Goal: Task Accomplishment & Management: Complete application form

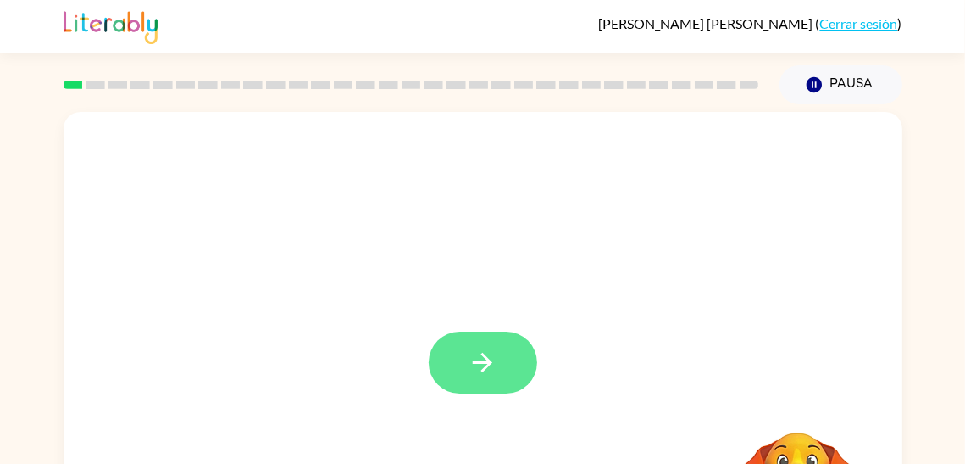
click at [515, 354] on button "button" at bounding box center [483, 362] width 109 height 62
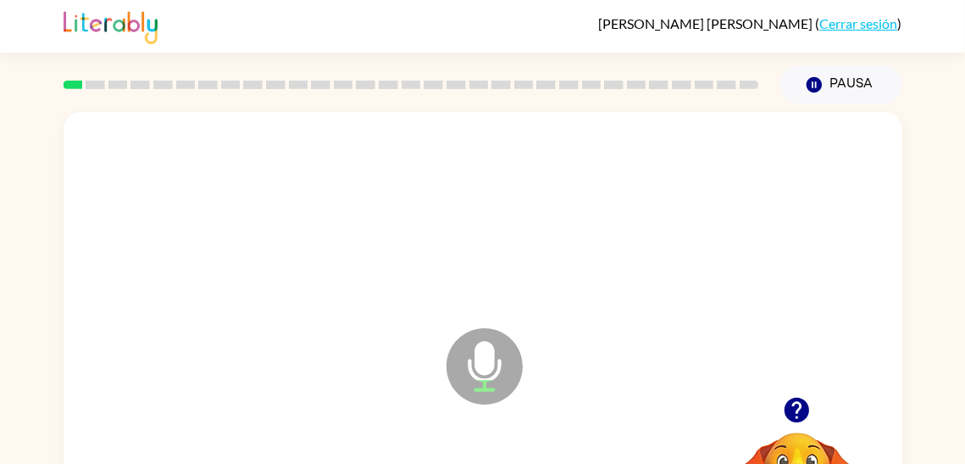
click at [509, 364] on icon at bounding box center [485, 366] width 76 height 76
click at [492, 367] on icon "Micrófono El micrófono está aquí para cuando sea tu turno de hablar" at bounding box center [569, 387] width 254 height 127
click at [495, 371] on icon at bounding box center [485, 366] width 76 height 76
click at [498, 373] on icon "Micrófono El micrófono está aquí para cuando sea tu turno de hablar" at bounding box center [569, 387] width 254 height 127
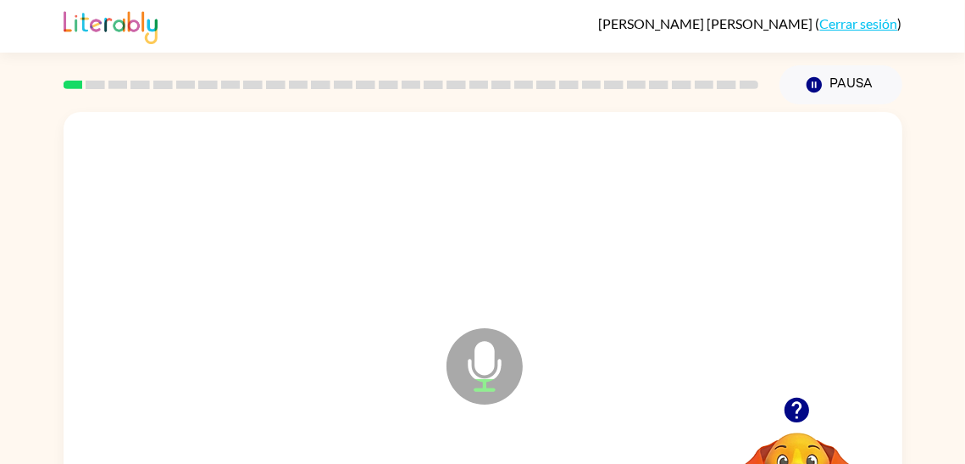
click at [498, 373] on icon "Micrófono El micrófono está aquí para cuando sea tu turno de hablar" at bounding box center [569, 387] width 254 height 127
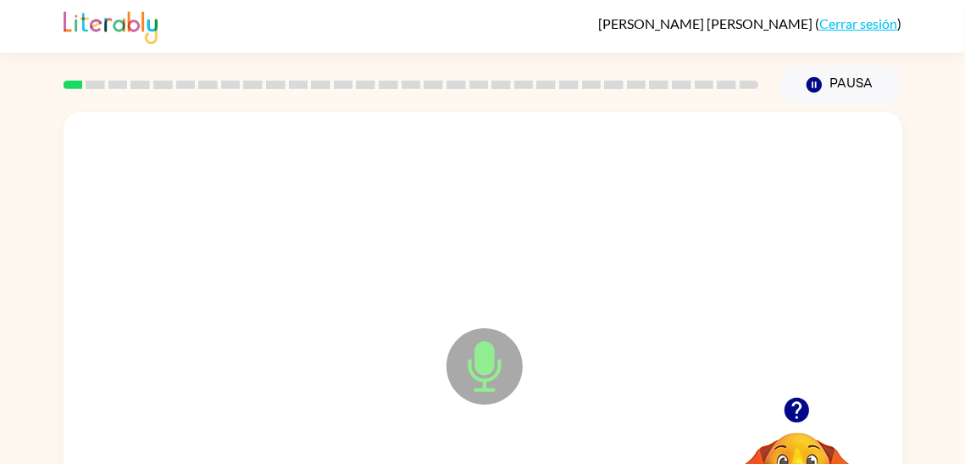
click at [498, 373] on icon "Micrófono El micrófono está aquí para cuando sea tu turno de hablar" at bounding box center [569, 387] width 254 height 127
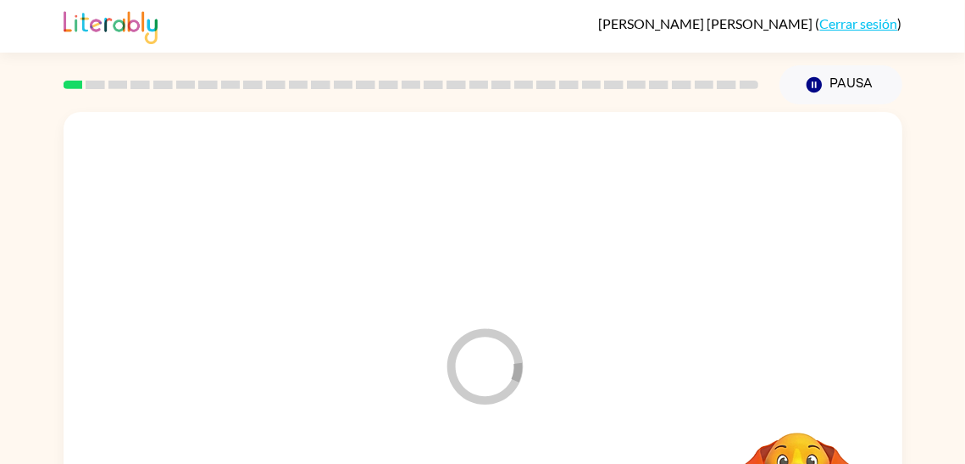
click at [587, 437] on icon "Micrófono El micrófono está aquí para cuando sea tu turno de hablar" at bounding box center [569, 387] width 254 height 127
click at [795, 408] on icon "button" at bounding box center [797, 410] width 25 height 25
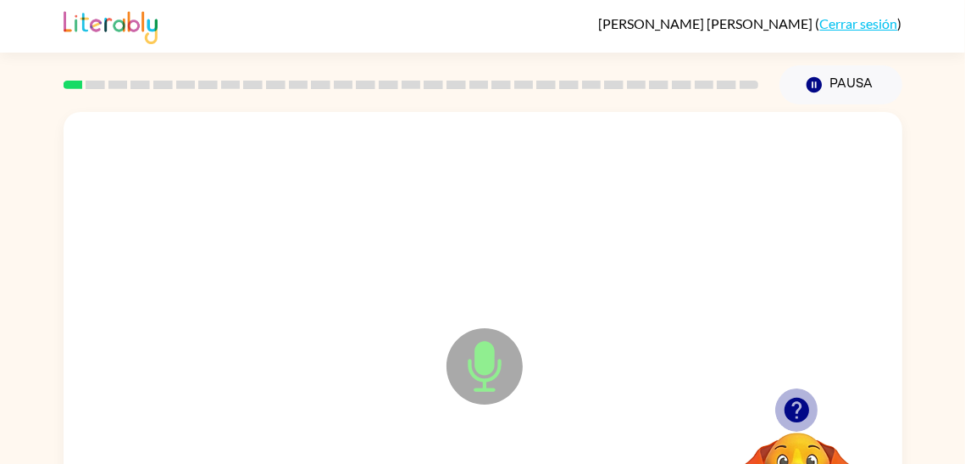
click at [795, 408] on icon "button" at bounding box center [797, 410] width 25 height 25
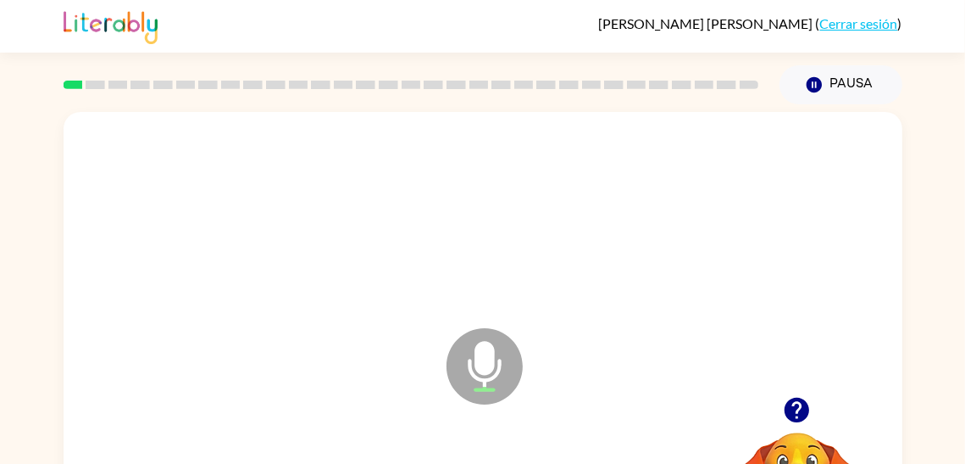
click at [796, 409] on icon "button" at bounding box center [797, 410] width 25 height 25
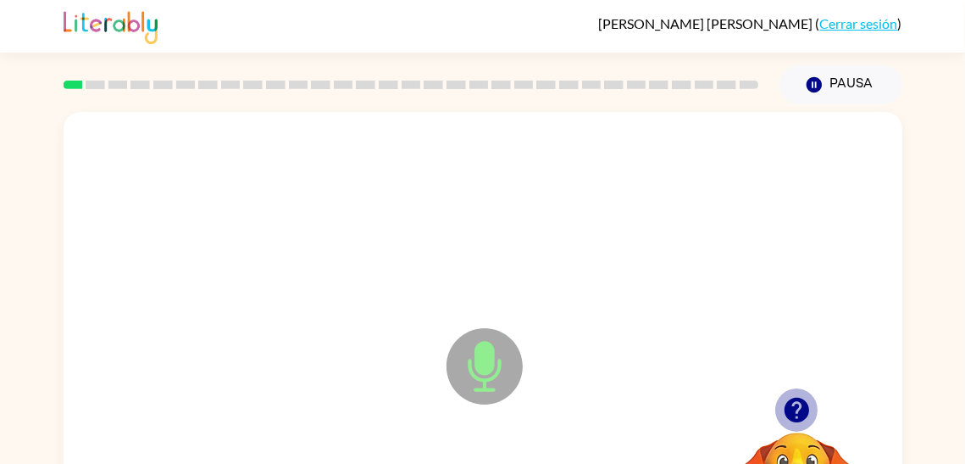
click at [796, 409] on icon "button" at bounding box center [797, 410] width 25 height 25
click at [500, 392] on icon at bounding box center [485, 366] width 76 height 76
click at [498, 389] on icon at bounding box center [485, 366] width 76 height 76
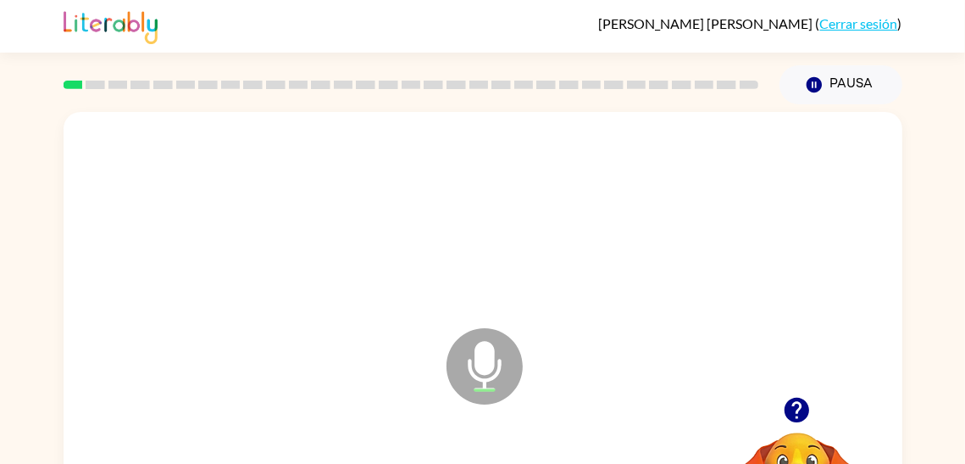
click at [498, 389] on icon at bounding box center [485, 366] width 76 height 76
click at [804, 407] on icon "button" at bounding box center [797, 410] width 25 height 25
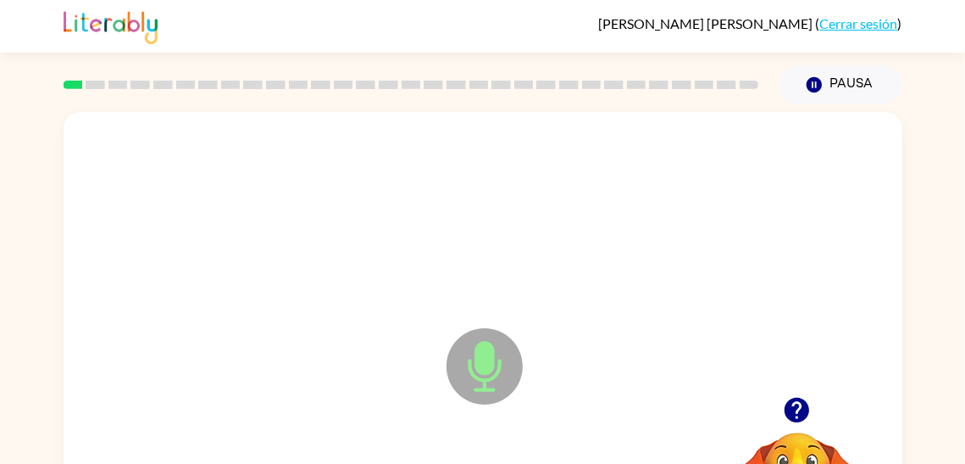
click at [804, 407] on icon "button" at bounding box center [797, 410] width 25 height 25
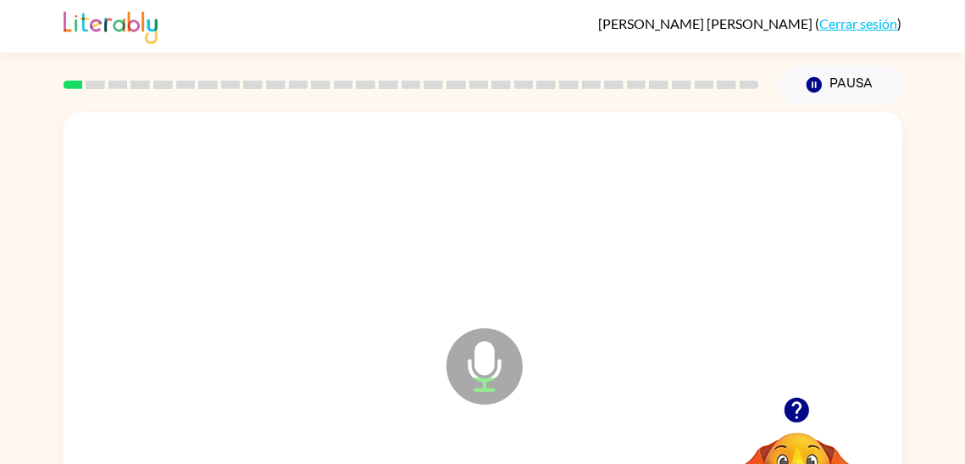
drag, startPoint x: 803, startPoint y: 403, endPoint x: 771, endPoint y: 441, distance: 49.4
click at [794, 397] on icon "button" at bounding box center [797, 410] width 30 height 30
click at [797, 402] on icon "button" at bounding box center [797, 410] width 30 height 30
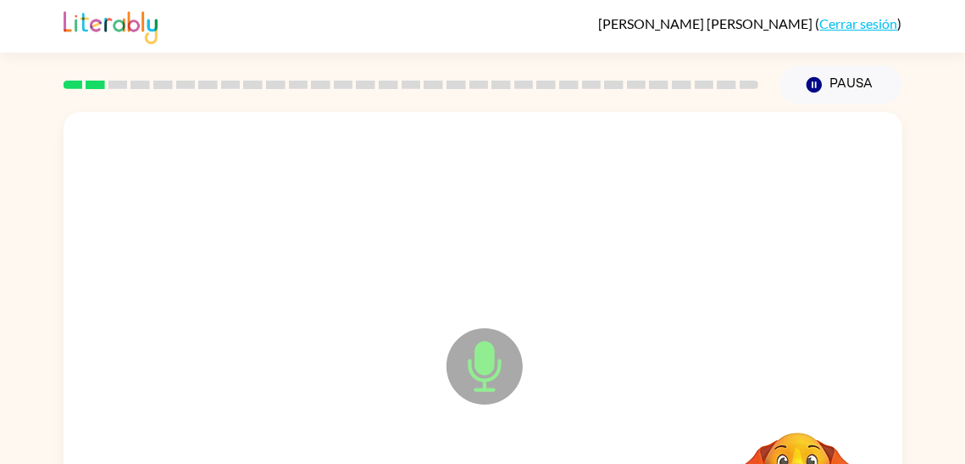
click at [797, 402] on div "Micrófono El micrófono está aquí para cuando sea tu turno de hablar" at bounding box center [483, 354] width 839 height 484
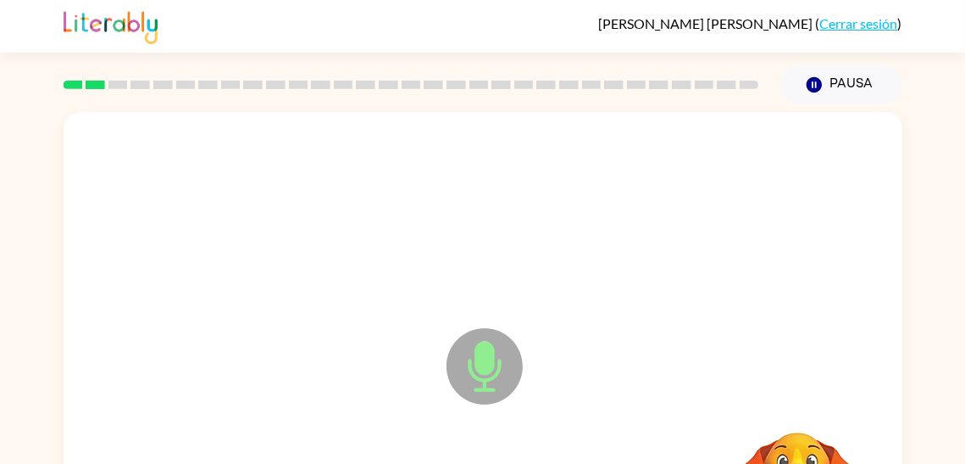
click at [797, 402] on div "Micrófono El micrófono está aquí para cuando sea tu turno de hablar" at bounding box center [483, 354] width 839 height 484
click at [797, 402] on icon "button" at bounding box center [797, 410] width 30 height 30
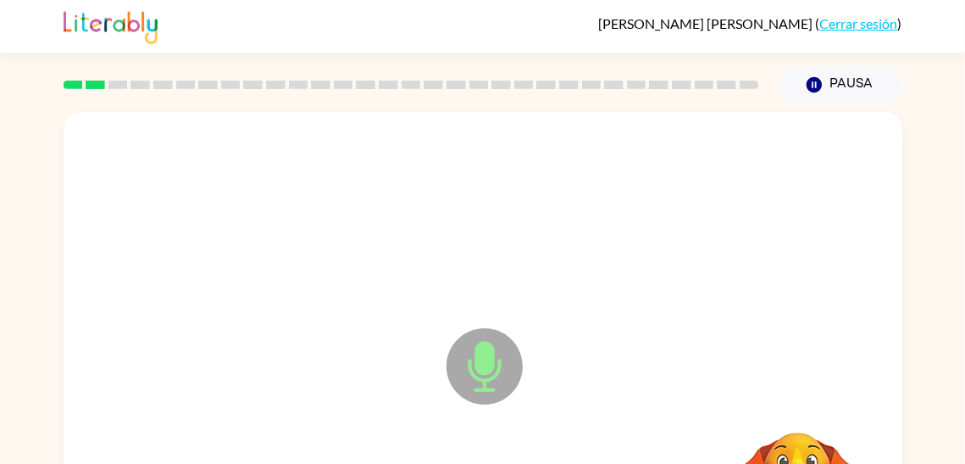
click at [797, 402] on div "Micrófono El micrófono está aquí para cuando sea tu turno de hablar" at bounding box center [483, 354] width 839 height 484
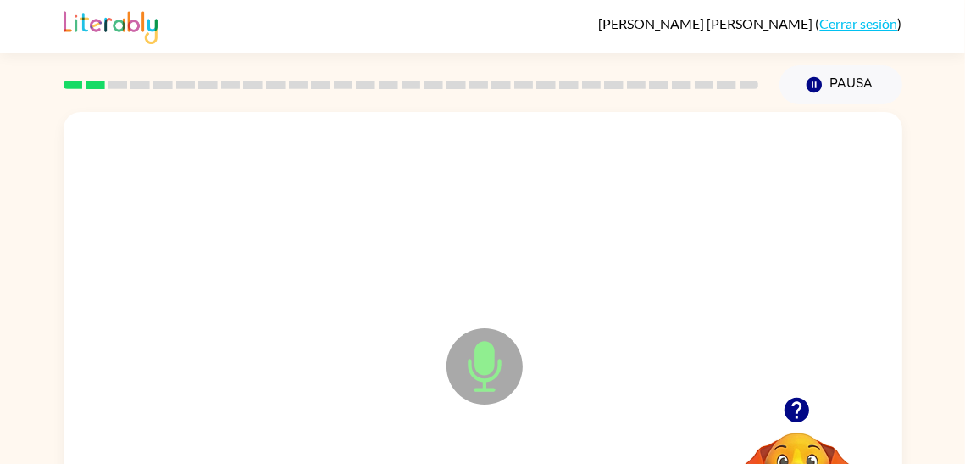
click at [797, 402] on icon "button" at bounding box center [797, 410] width 30 height 30
click at [797, 402] on div "Micrófono El micrófono está aquí para cuando sea tu turno de hablar" at bounding box center [483, 354] width 839 height 484
click at [797, 402] on icon "button" at bounding box center [797, 410] width 30 height 30
click at [797, 402] on div "Micrófono El micrófono está aquí para cuando sea tu turno de hablar" at bounding box center [483, 354] width 839 height 484
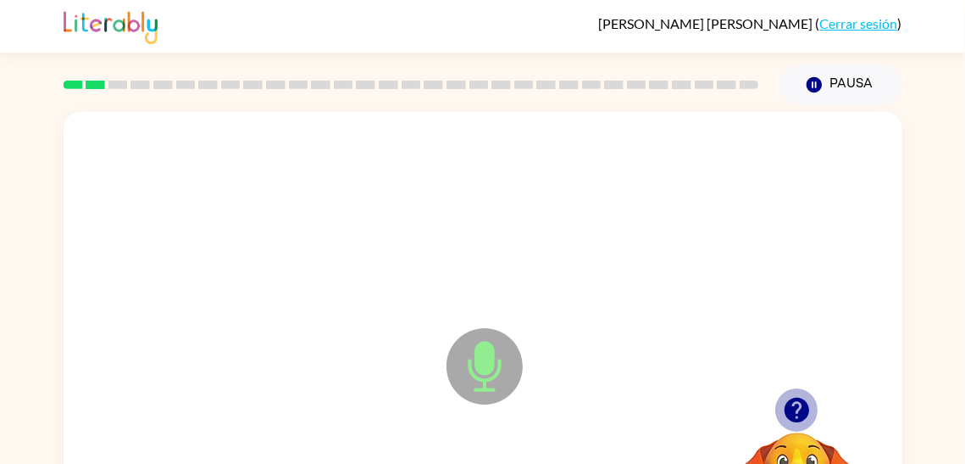
click at [797, 402] on icon "button" at bounding box center [797, 410] width 30 height 30
click at [797, 402] on div "Micrófono El micrófono está aquí para cuando sea tu turno de hablar" at bounding box center [483, 354] width 839 height 484
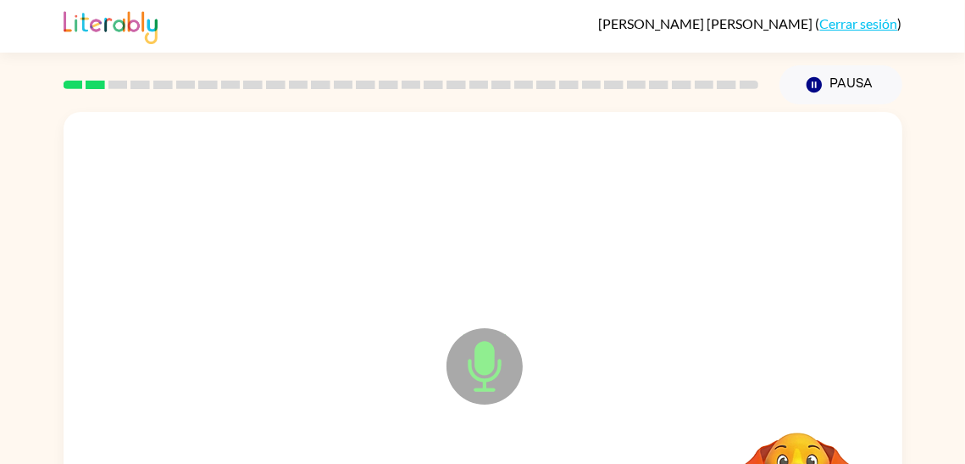
click at [797, 402] on div "Micrófono El micrófono está aquí para cuando sea tu turno de hablar" at bounding box center [483, 354] width 839 height 484
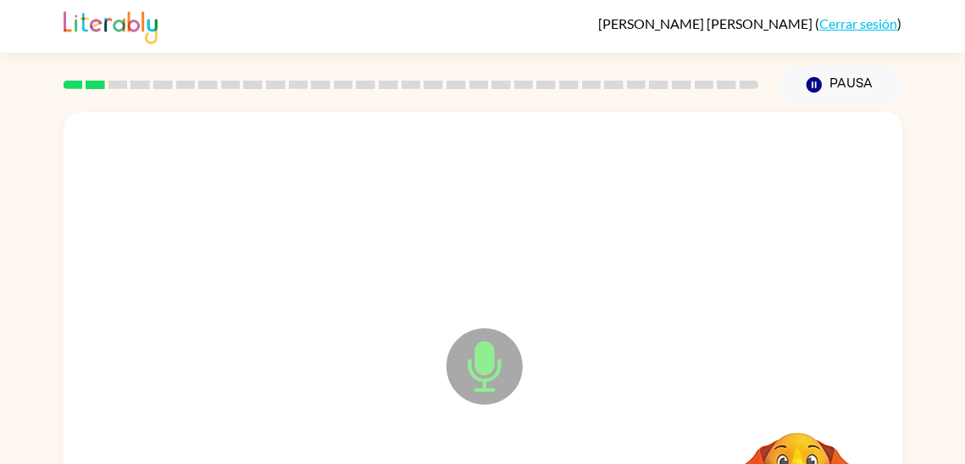
click at [797, 402] on div "Micrófono El micrófono está aquí para cuando sea tu turno de hablar" at bounding box center [483, 354] width 839 height 484
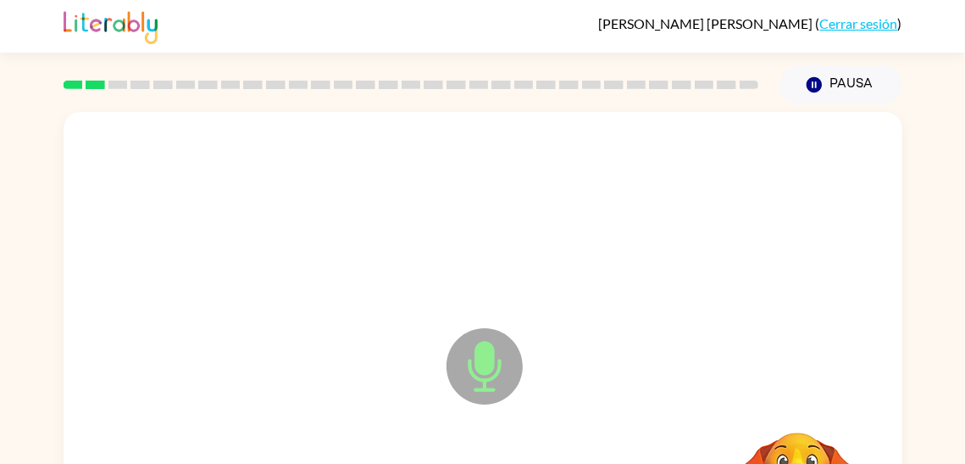
click at [797, 402] on div "Micrófono El micrófono está aquí para cuando sea tu turno de hablar" at bounding box center [483, 354] width 839 height 484
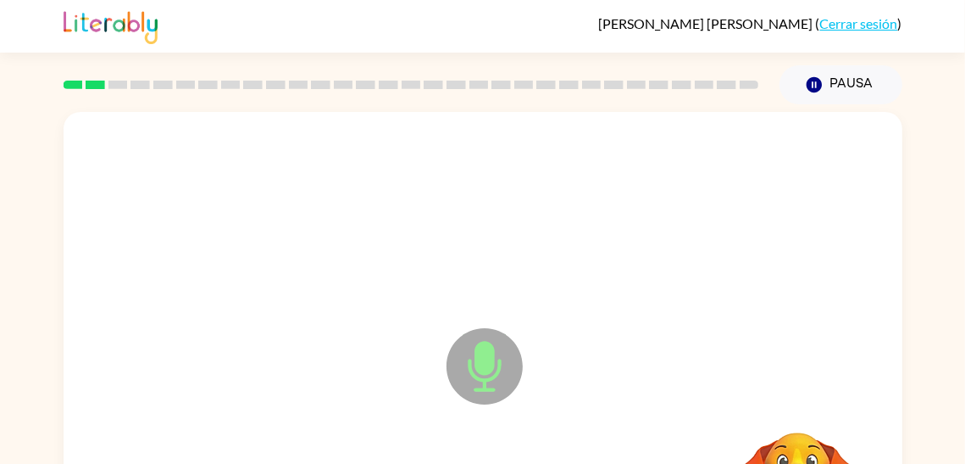
click at [797, 402] on div "Micrófono El micrófono está aquí para cuando sea tu turno de hablar" at bounding box center [483, 354] width 839 height 484
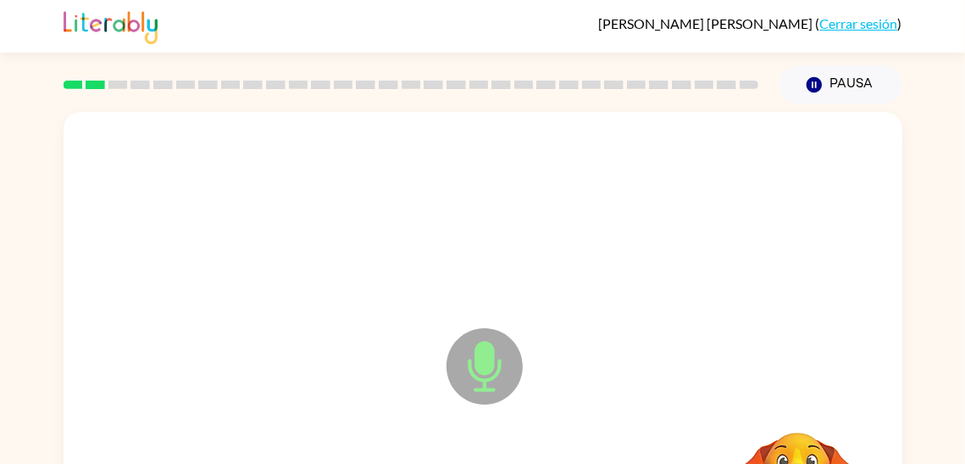
click at [797, 402] on div "Micrófono El micrófono está aquí para cuando sea tu turno de hablar" at bounding box center [483, 354] width 839 height 484
click at [797, 402] on div "Micrófono El micrófono está aquí para cuando sea tu turno de hablar Tu navegado…" at bounding box center [483, 354] width 839 height 484
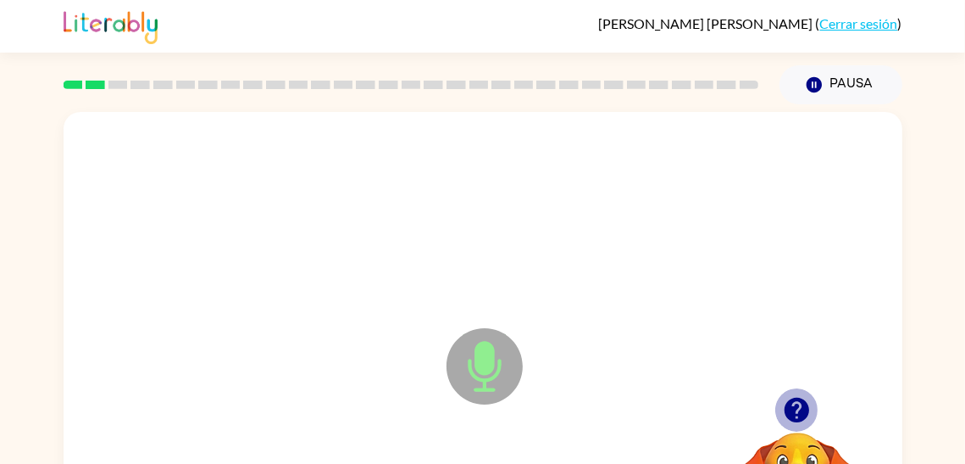
click at [797, 402] on icon "button" at bounding box center [797, 410] width 30 height 30
click at [797, 402] on div "Micrófono El micrófono está aquí para cuando sea tu turno de hablar" at bounding box center [483, 354] width 839 height 484
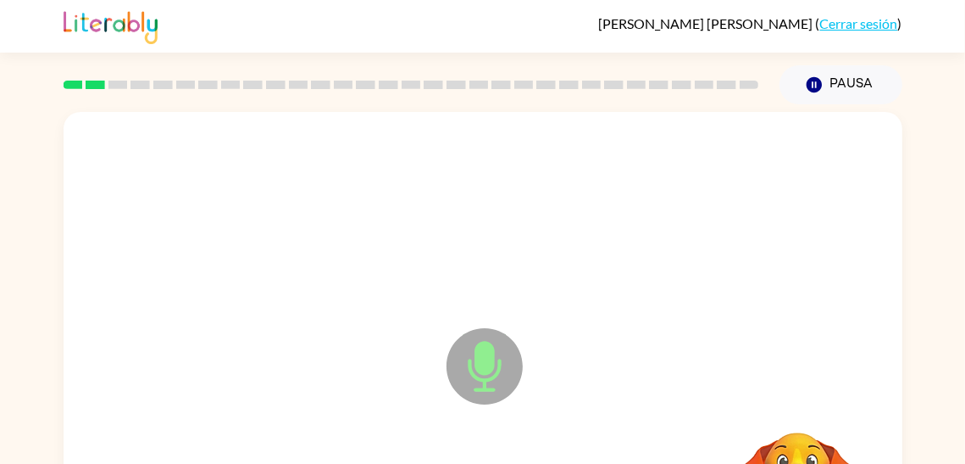
click at [797, 402] on div "Micrófono El micrófono está aquí para cuando sea tu turno de hablar" at bounding box center [483, 354] width 839 height 484
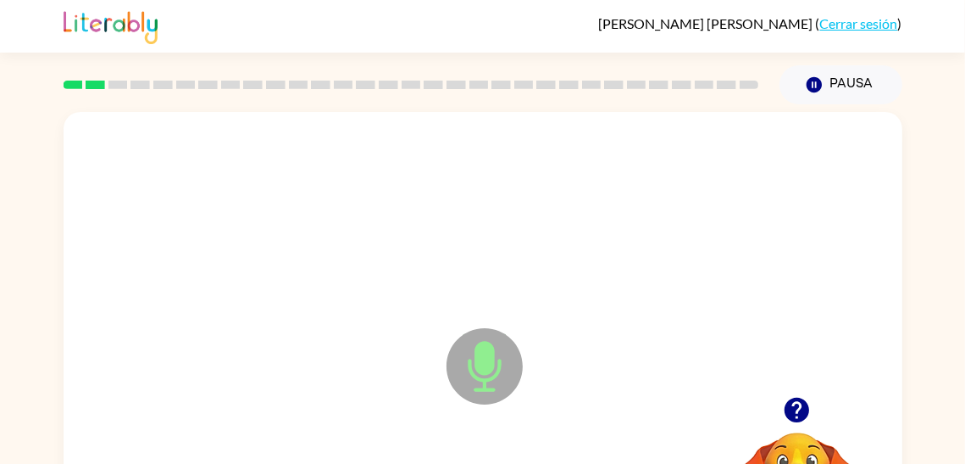
click at [801, 407] on icon "button" at bounding box center [797, 410] width 30 height 30
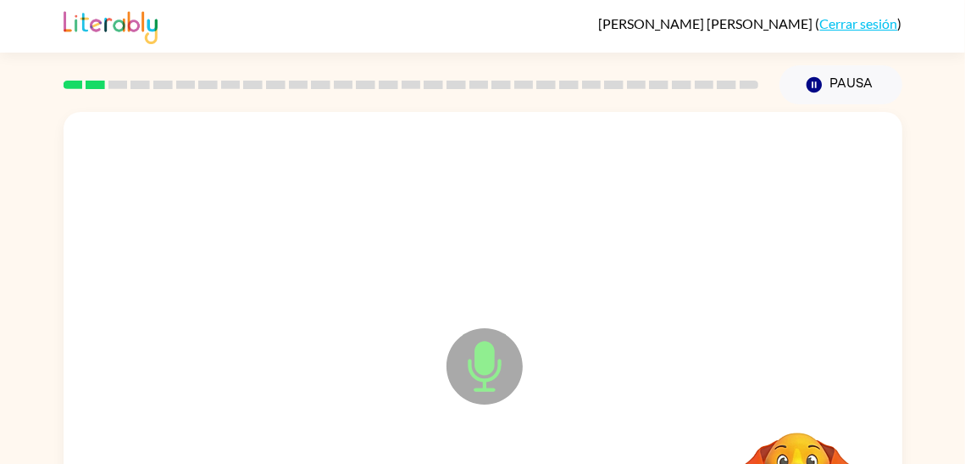
click at [800, 407] on icon "button" at bounding box center [797, 410] width 30 height 30
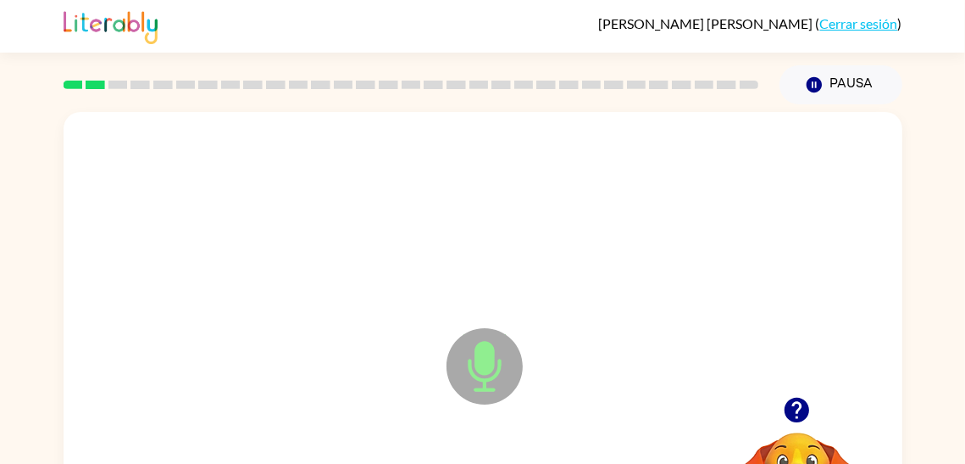
click at [800, 407] on icon "button" at bounding box center [797, 410] width 30 height 30
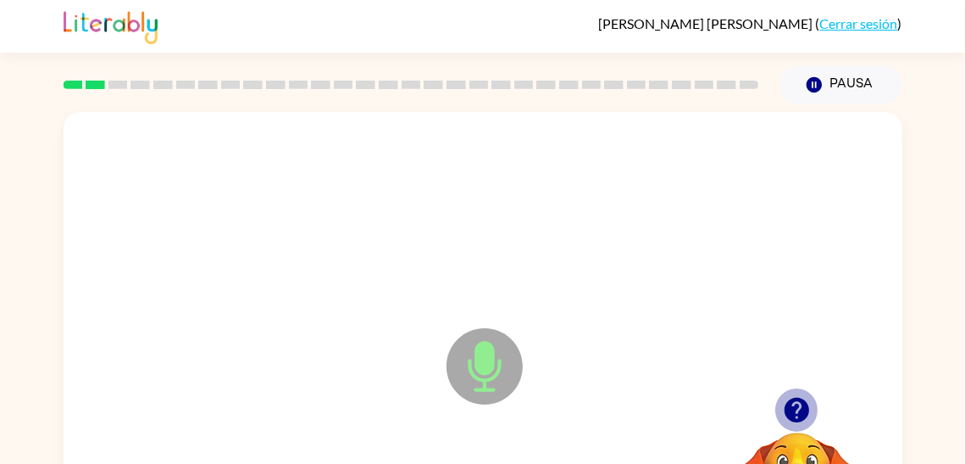
click at [800, 406] on icon "button" at bounding box center [797, 410] width 30 height 30
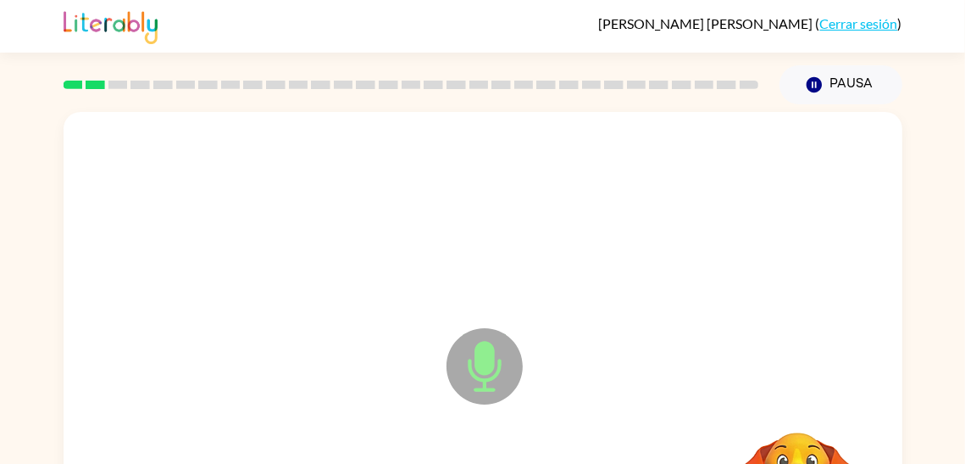
click at [800, 406] on icon "button" at bounding box center [797, 410] width 30 height 30
click at [806, 404] on div "Micrófono El micrófono está aquí para cuando sea tu turno de hablar Tu navegado…" at bounding box center [483, 354] width 839 height 484
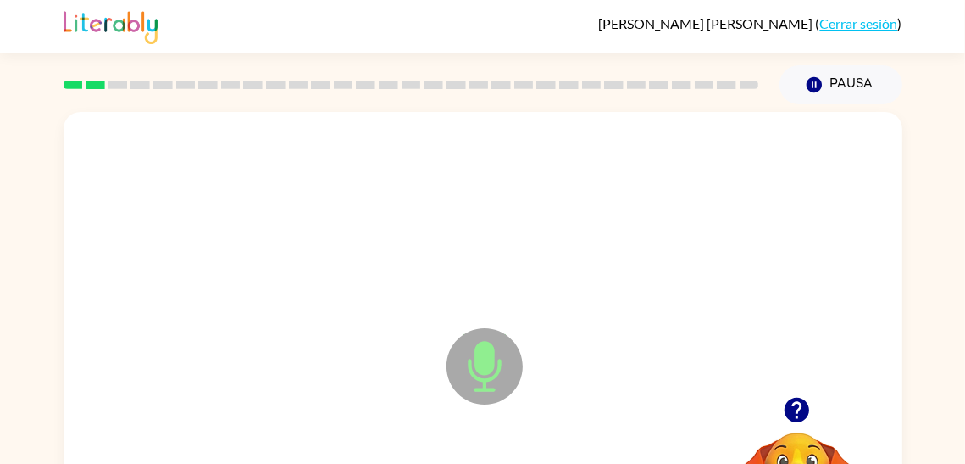
click at [805, 404] on div "Micrófono El micrófono está aquí para cuando sea tu turno de hablar Tu navegado…" at bounding box center [483, 354] width 839 height 484
click at [804, 409] on icon "button" at bounding box center [797, 410] width 25 height 25
click at [810, 82] on icon "button" at bounding box center [813, 84] width 15 height 15
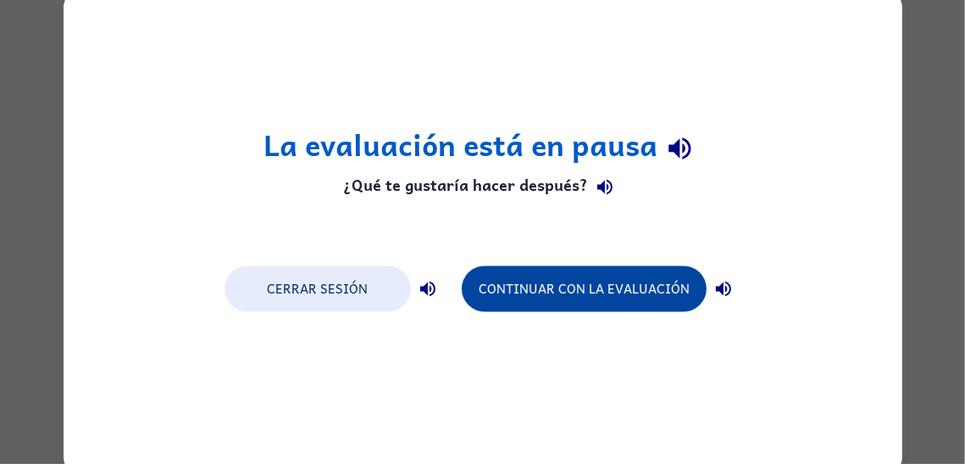
click at [641, 285] on button "Continuar con la evaluación" at bounding box center [584, 288] width 245 height 46
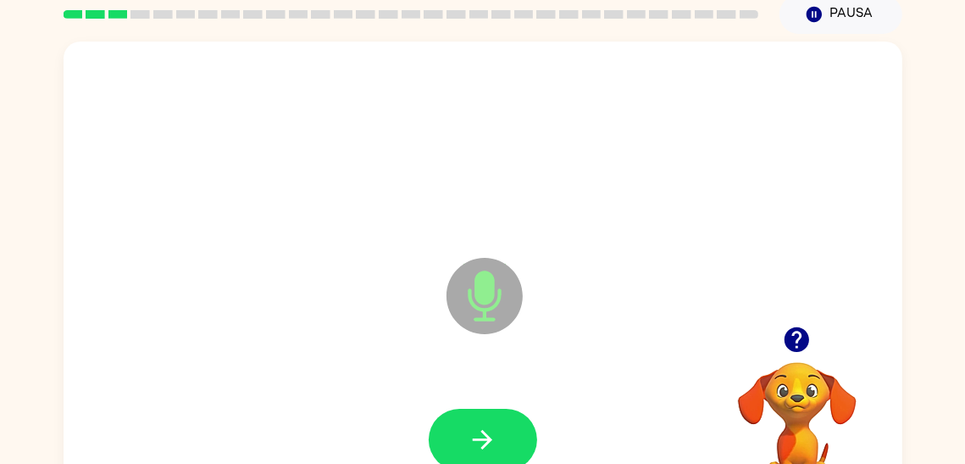
scroll to position [118, 0]
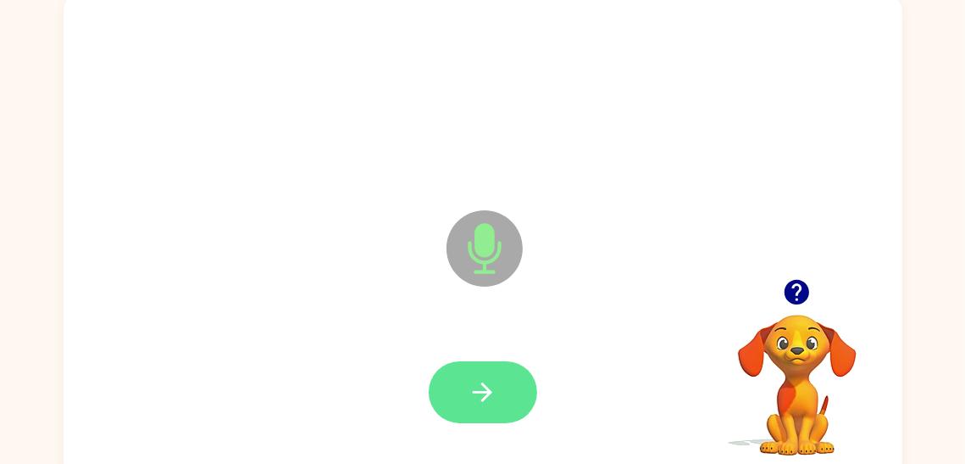
click at [476, 391] on icon "button" at bounding box center [482, 391] width 19 height 19
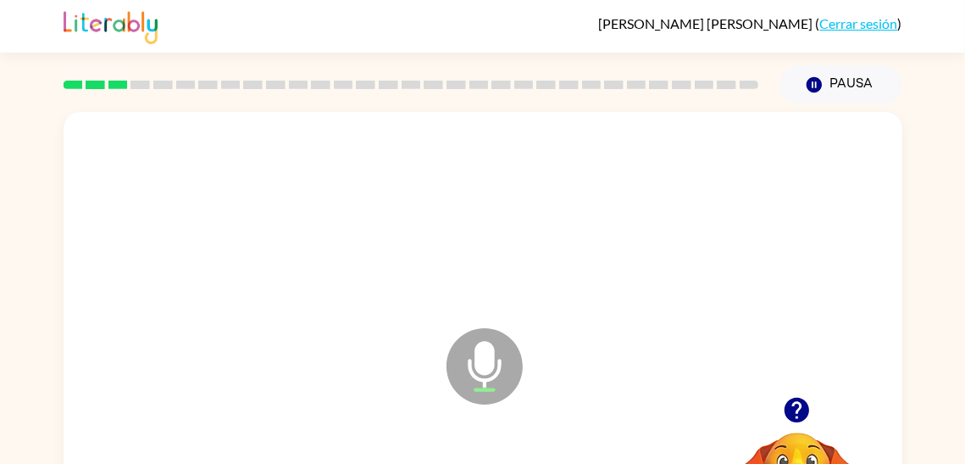
scroll to position [133, 0]
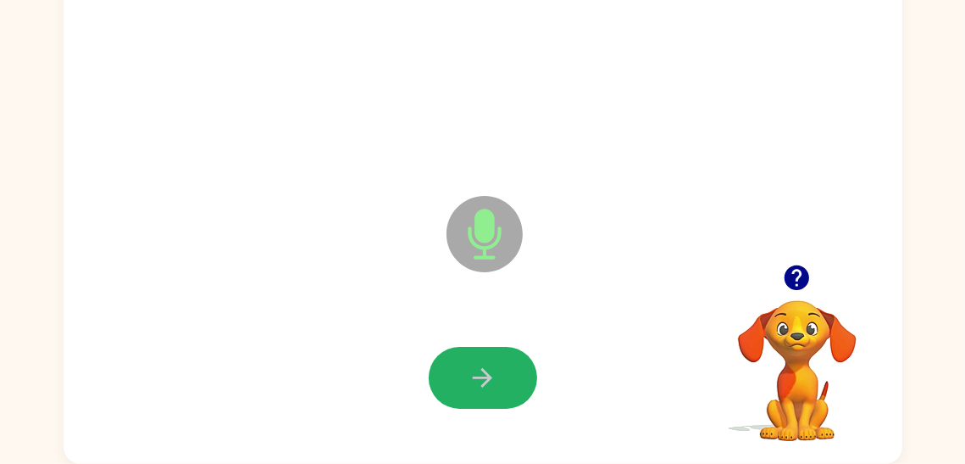
click at [476, 391] on icon "button" at bounding box center [483, 378] width 30 height 30
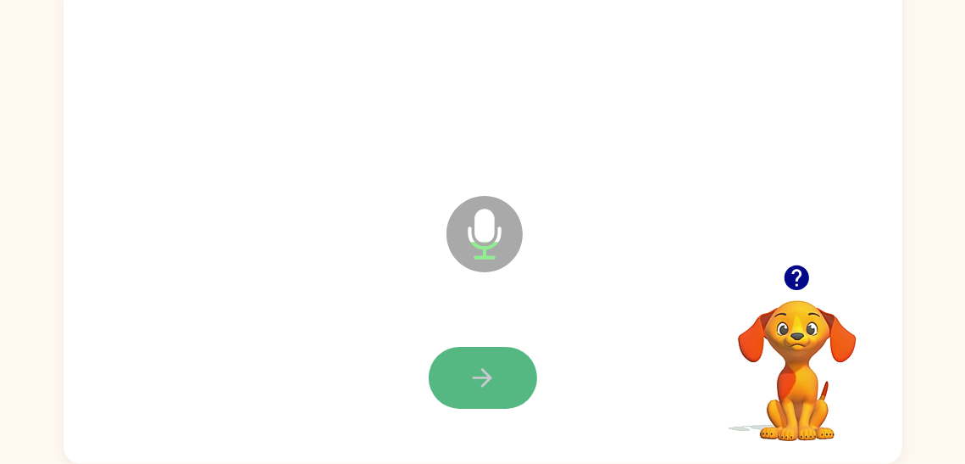
click at [473, 381] on icon "button" at bounding box center [483, 378] width 30 height 30
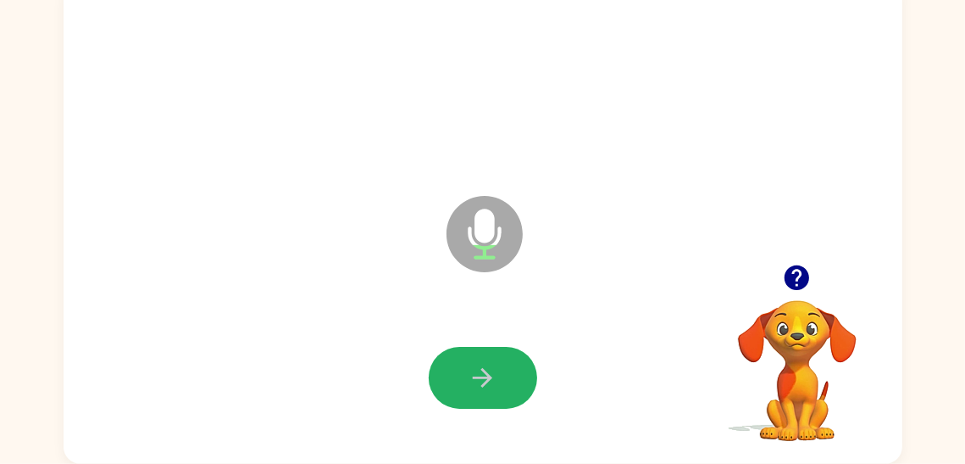
click at [473, 381] on icon "button" at bounding box center [483, 378] width 30 height 30
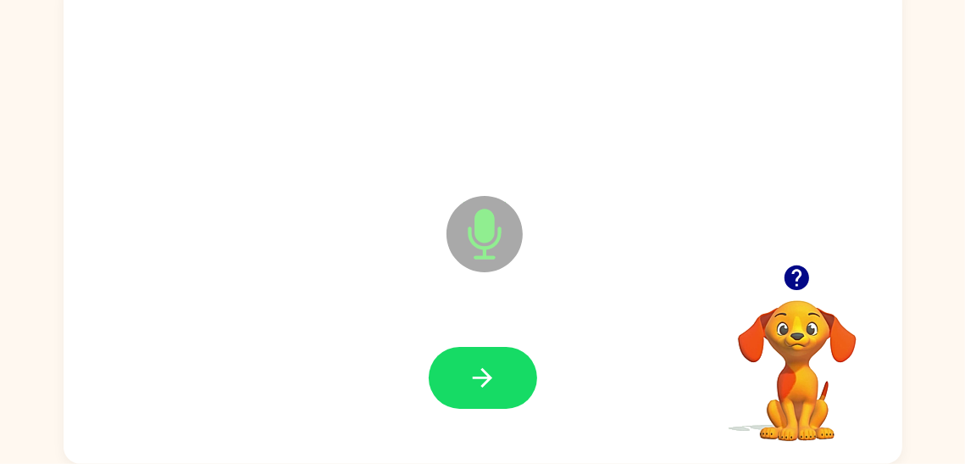
click at [473, 381] on icon "button" at bounding box center [483, 378] width 30 height 30
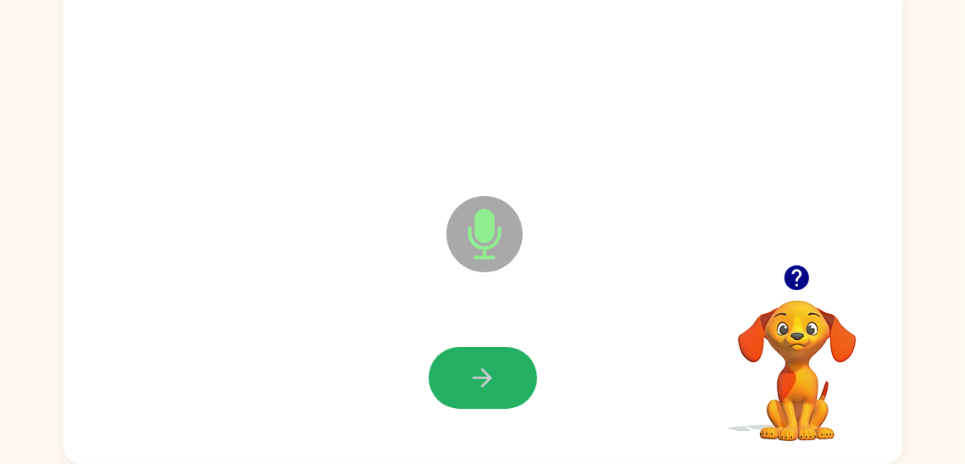
click at [473, 381] on icon "button" at bounding box center [483, 378] width 30 height 30
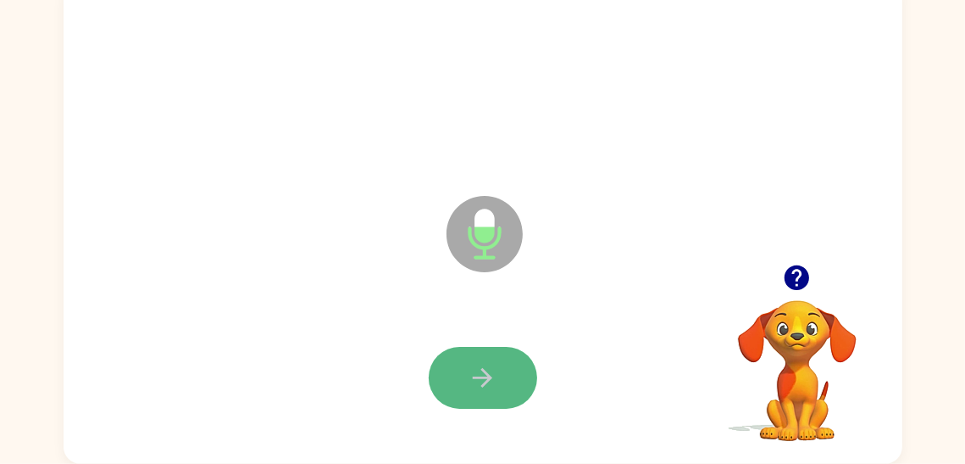
click at [482, 363] on icon "button" at bounding box center [483, 378] width 30 height 30
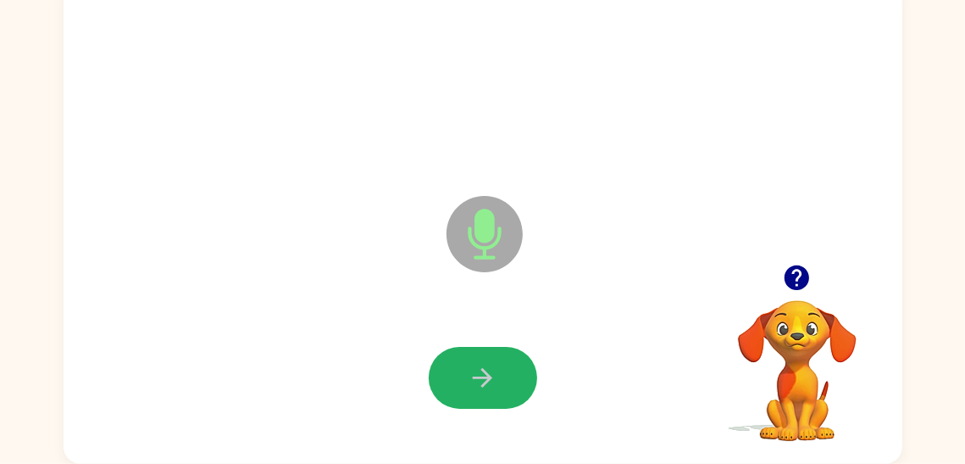
click at [482, 363] on icon "button" at bounding box center [483, 378] width 30 height 30
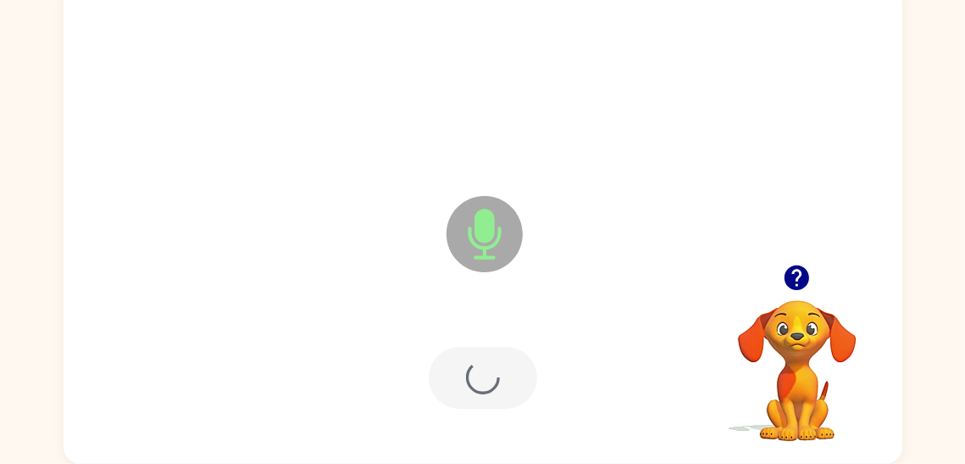
click at [482, 362] on div at bounding box center [483, 378] width 109 height 62
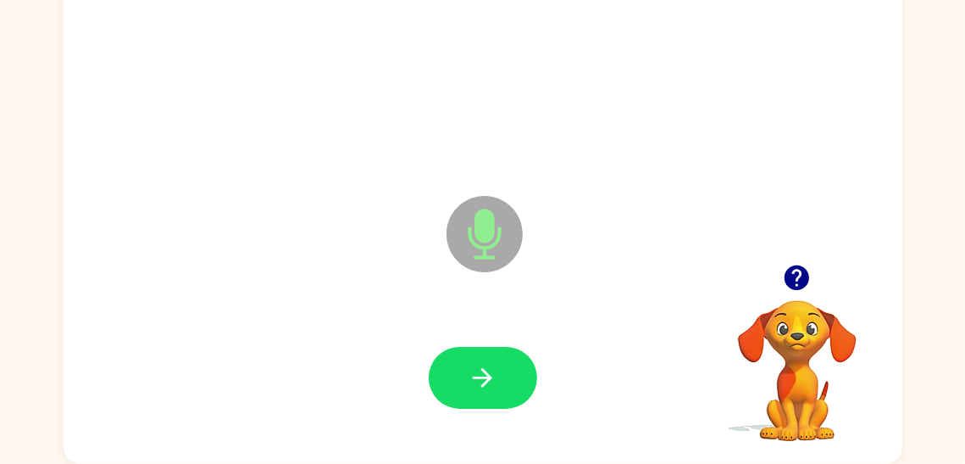
click at [482, 363] on icon "button" at bounding box center [483, 378] width 30 height 30
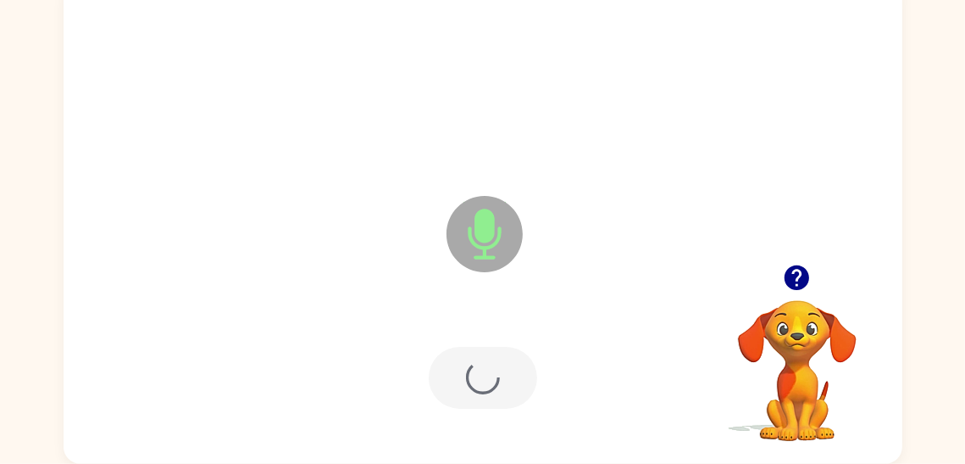
click at [482, 362] on div at bounding box center [483, 378] width 109 height 62
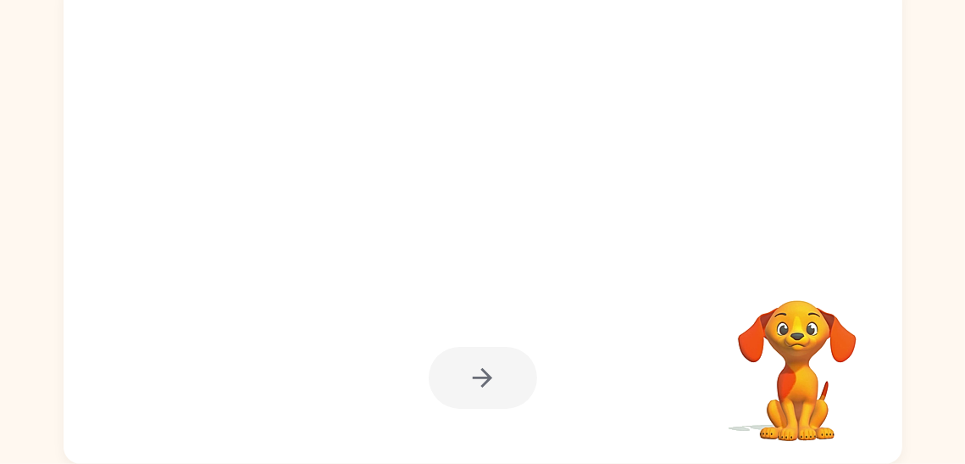
click at [482, 362] on div at bounding box center [483, 378] width 109 height 62
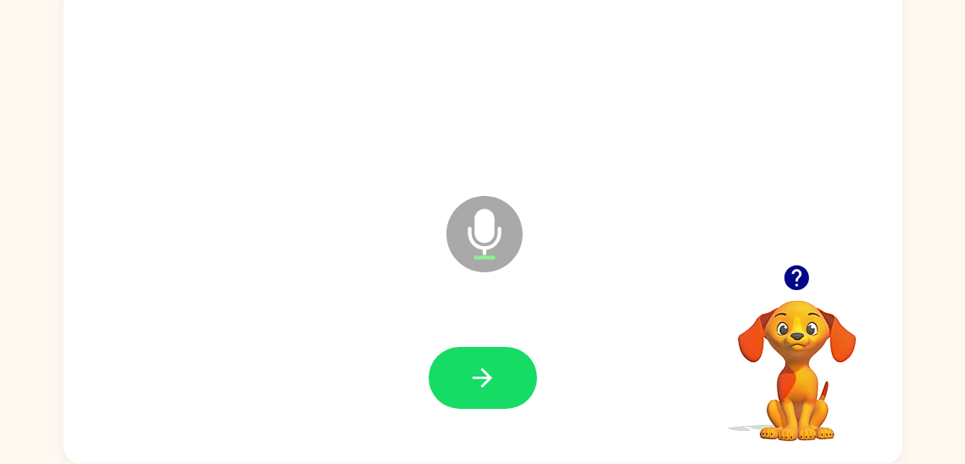
click at [482, 363] on icon "button" at bounding box center [483, 378] width 30 height 30
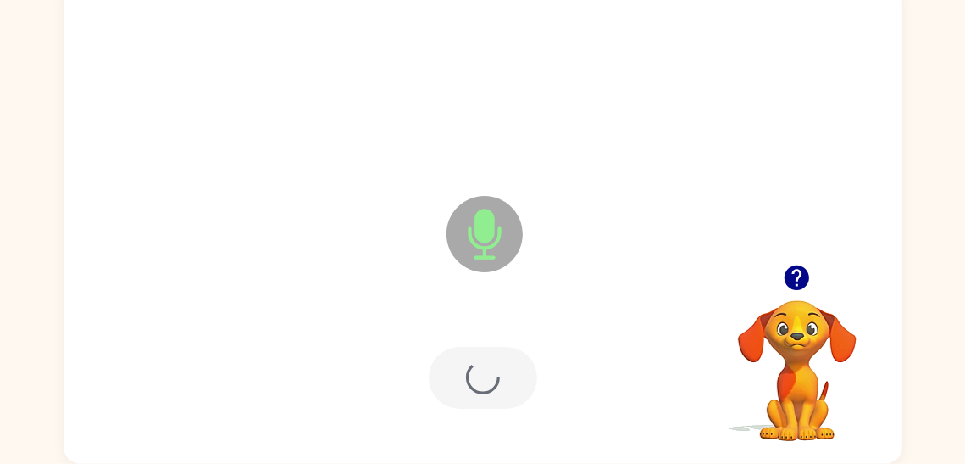
click at [482, 362] on div at bounding box center [483, 378] width 109 height 62
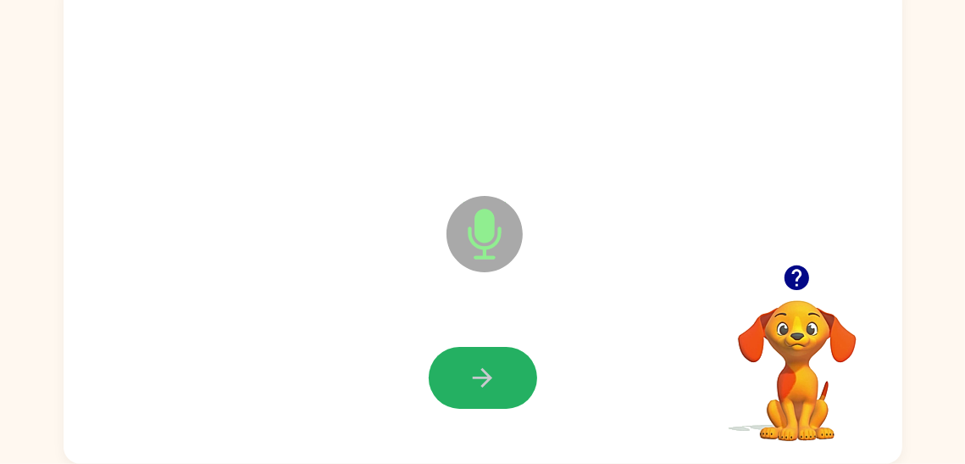
click at [482, 363] on icon "button" at bounding box center [483, 378] width 30 height 30
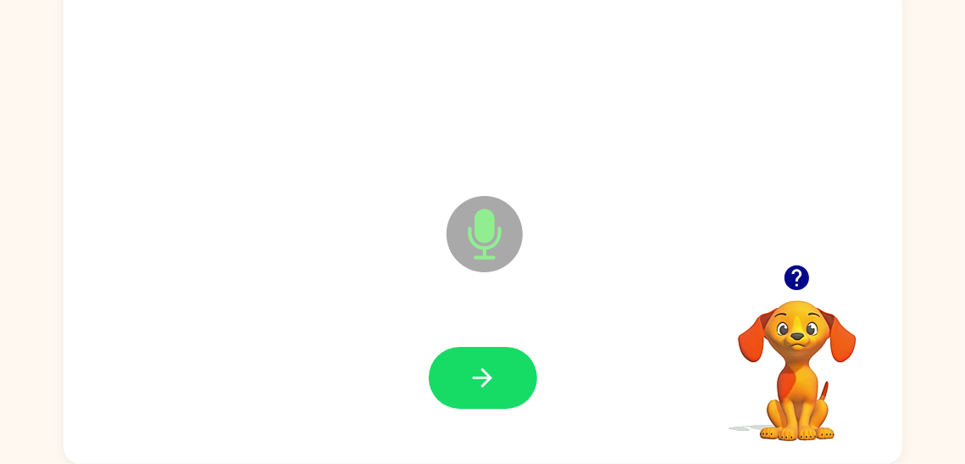
click at [482, 363] on icon "button" at bounding box center [483, 378] width 30 height 30
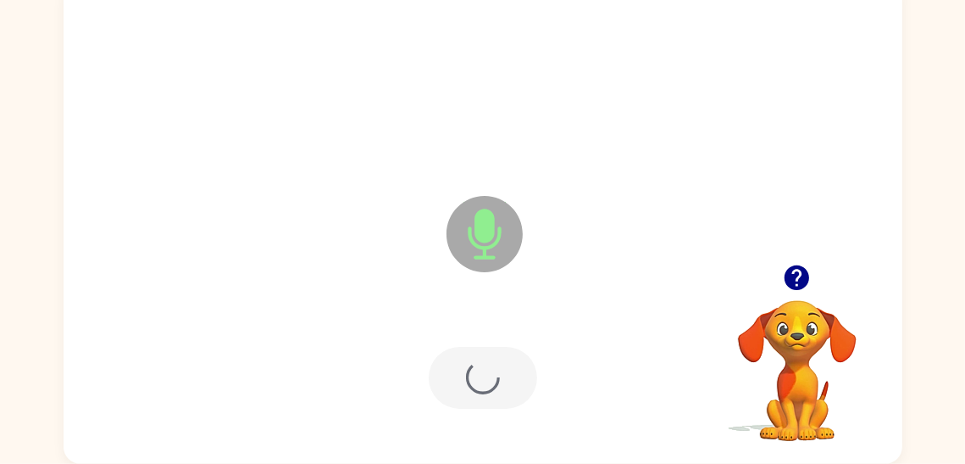
click at [482, 362] on div at bounding box center [483, 378] width 109 height 62
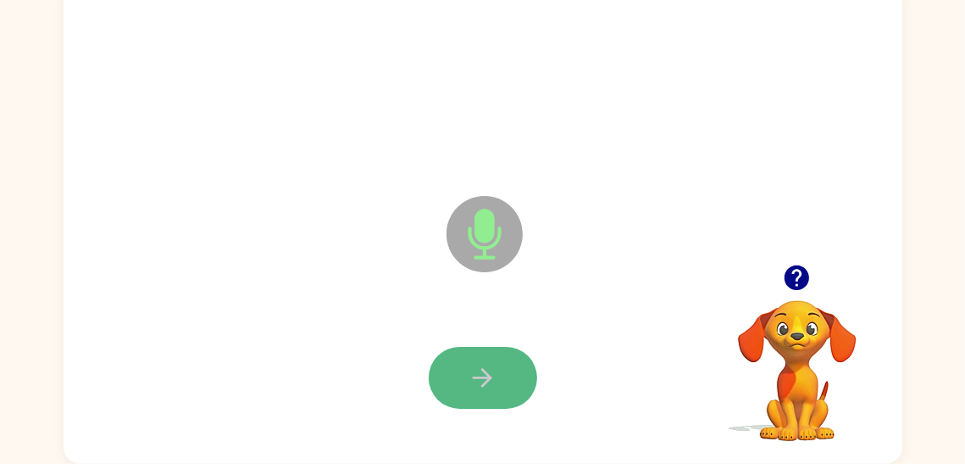
click at [481, 363] on icon "button" at bounding box center [483, 378] width 30 height 30
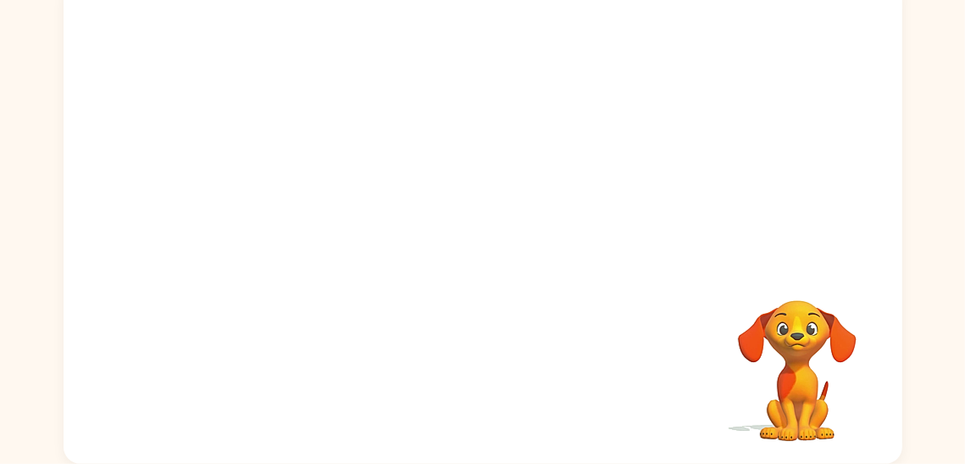
click at [481, 361] on div "Tu navegador debe admitir la reproducción de archivos .mp4 para usar Literably.…" at bounding box center [483, 222] width 839 height 484
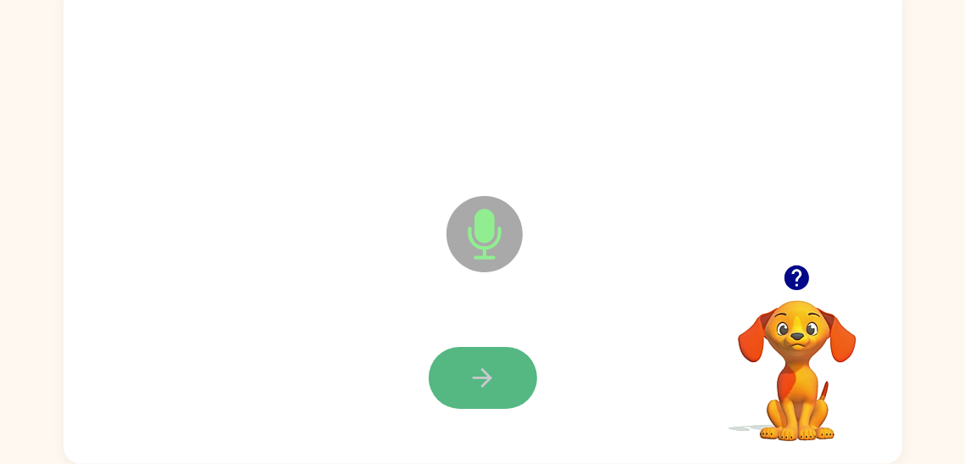
click at [472, 366] on icon "button" at bounding box center [483, 378] width 30 height 30
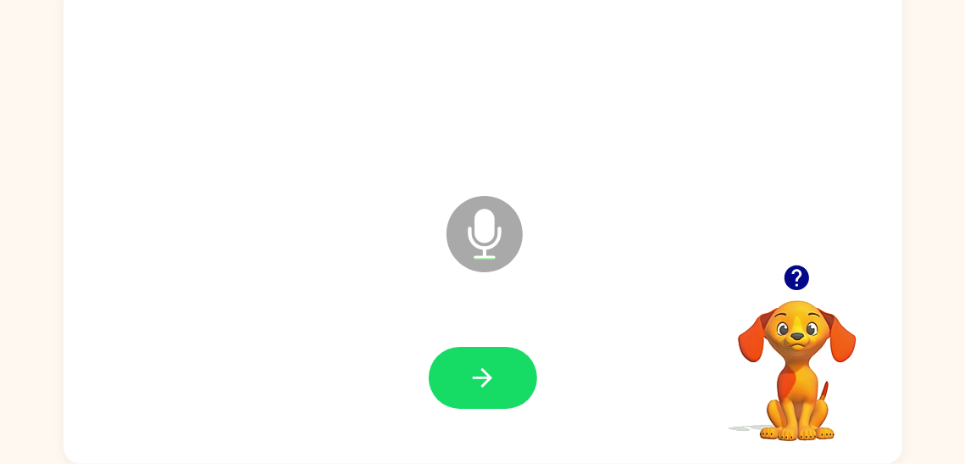
click at [472, 366] on icon "button" at bounding box center [483, 378] width 30 height 30
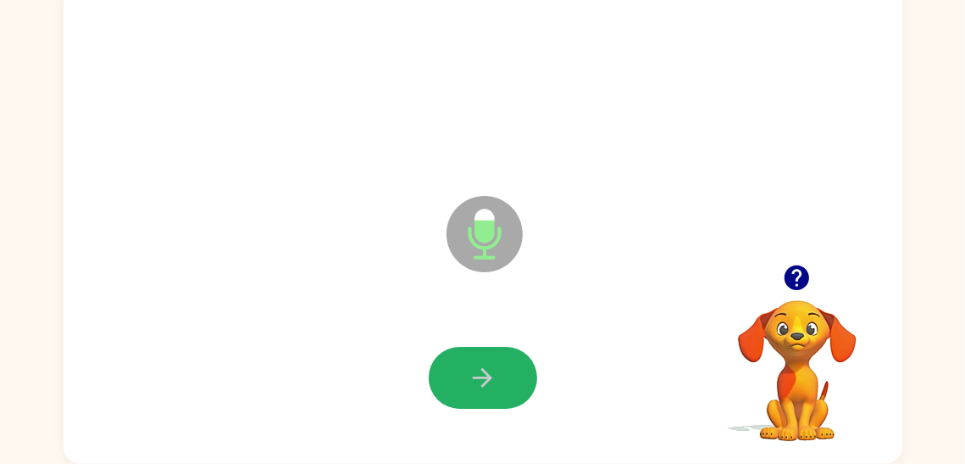
click at [472, 366] on icon "button" at bounding box center [483, 378] width 30 height 30
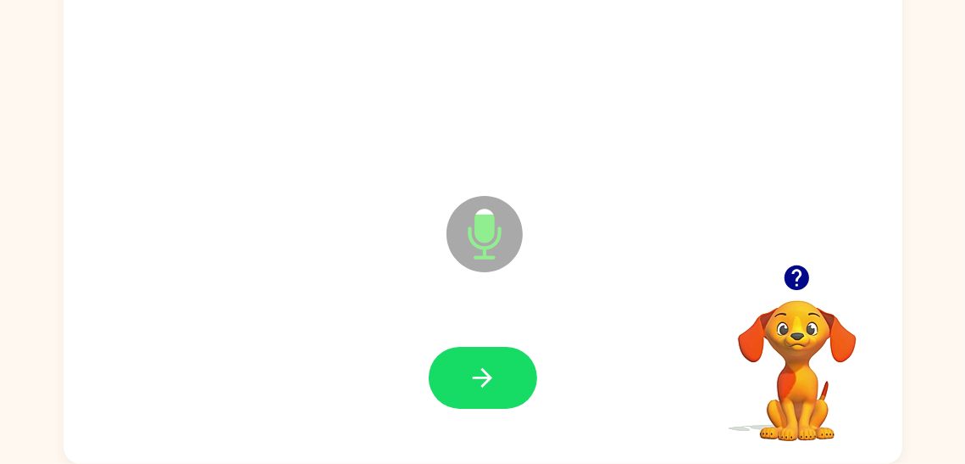
click at [472, 366] on icon "button" at bounding box center [483, 378] width 30 height 30
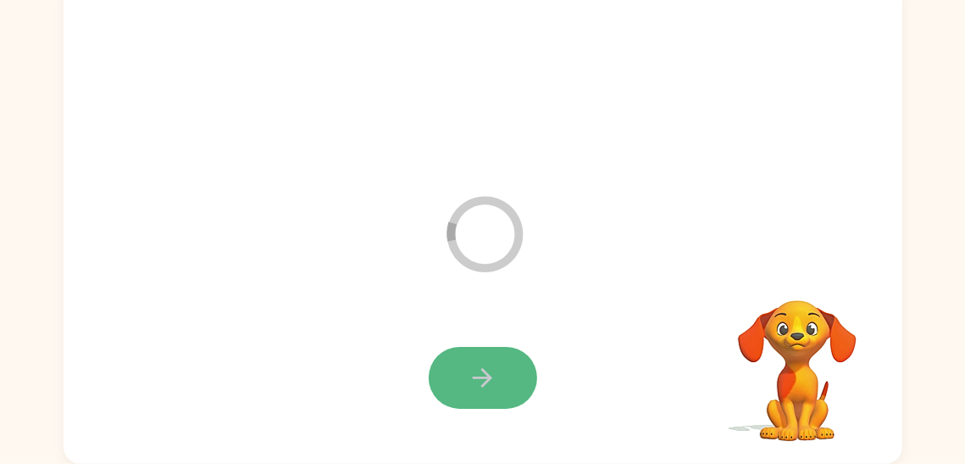
click at [507, 379] on button "button" at bounding box center [483, 378] width 109 height 62
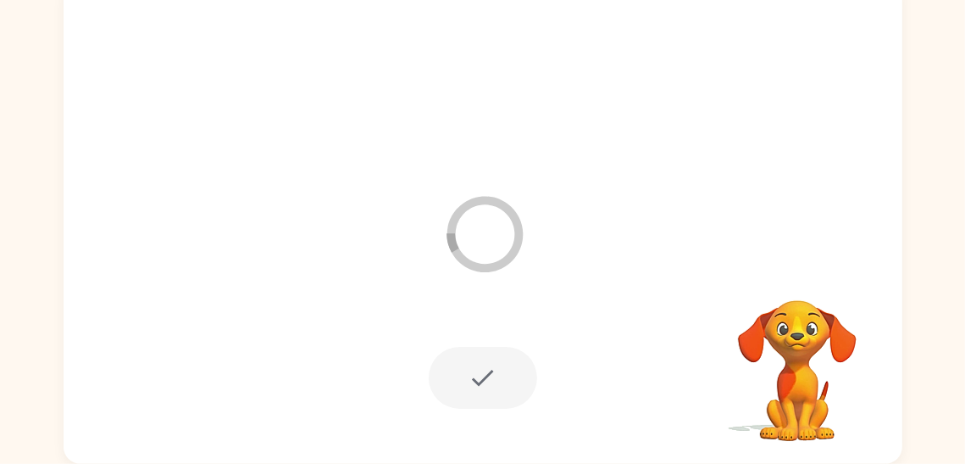
click at [471, 372] on div at bounding box center [483, 378] width 109 height 62
click at [877, 184] on div "Loader Your response is being sent to our graders" at bounding box center [483, 222] width 839 height 484
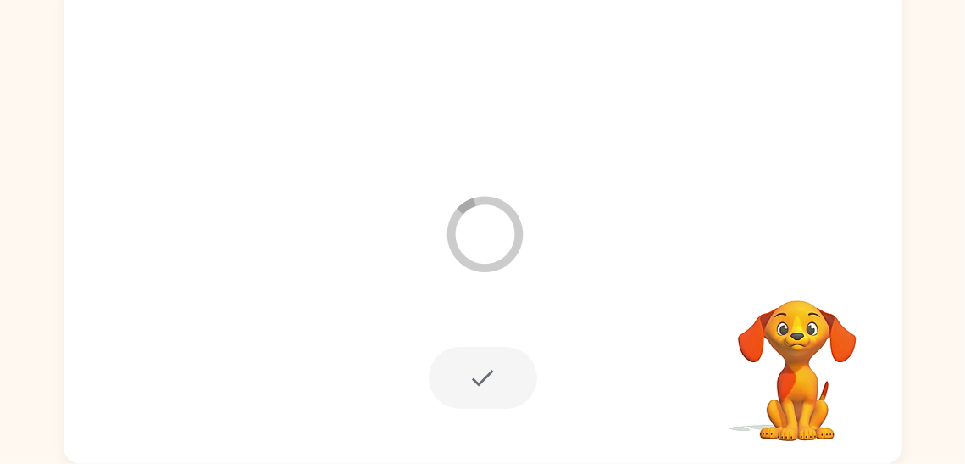
click at [455, 376] on div at bounding box center [483, 378] width 109 height 62
click at [488, 377] on div at bounding box center [483, 378] width 109 height 62
